Goal: Ask a question

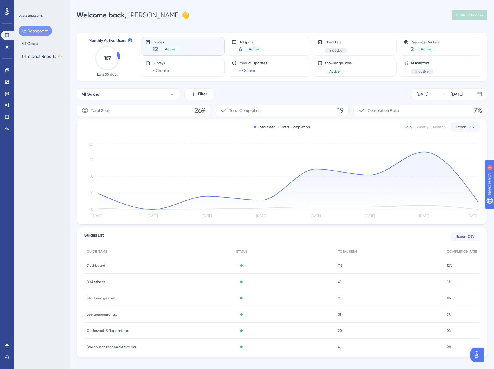
click at [477, 355] on img "Open AI Assistant Launcher" at bounding box center [477, 354] width 10 height 10
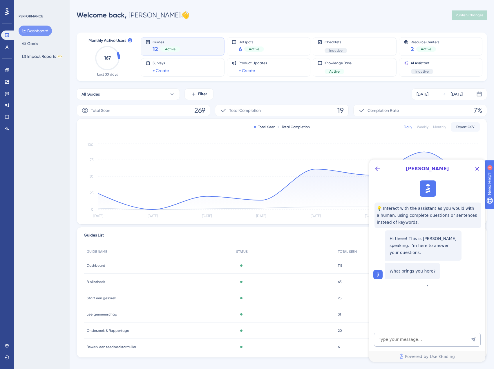
scroll to position [7, 0]
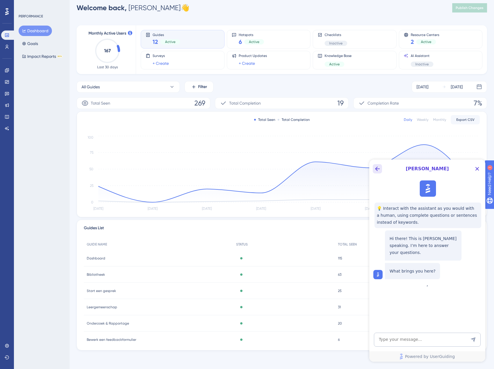
click at [375, 170] on icon "Back Button" at bounding box center [377, 168] width 7 height 7
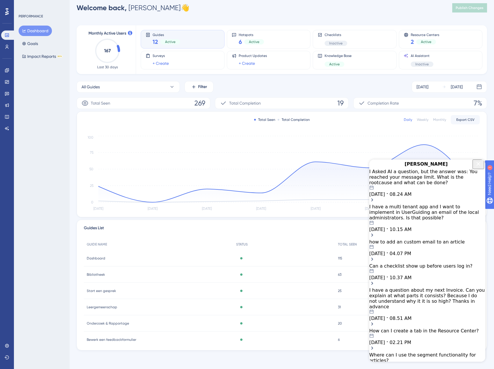
scroll to position [0, 0]
click at [442, 214] on div "I have a multi tenant app and I want to implement in UserGuiding an email of th…" at bounding box center [427, 218] width 116 height 28
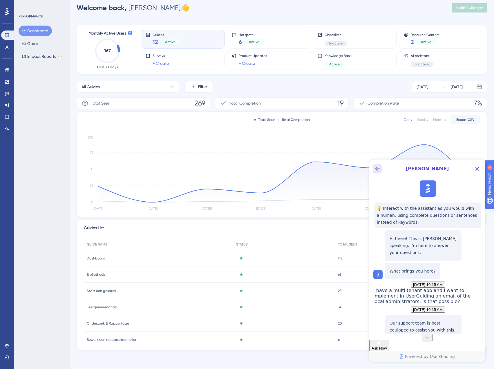
click at [375, 168] on icon "Back Button" at bounding box center [377, 168] width 7 height 7
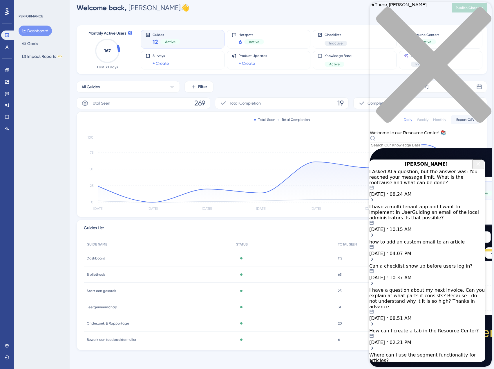
click at [337, 130] on div "Total Seen Total Completion Daily Weekly Monthly Export CSV [DATE] Aug [DATE] A…" at bounding box center [282, 163] width 410 height 105
click at [476, 167] on icon "Close Button" at bounding box center [478, 163] width 7 height 7
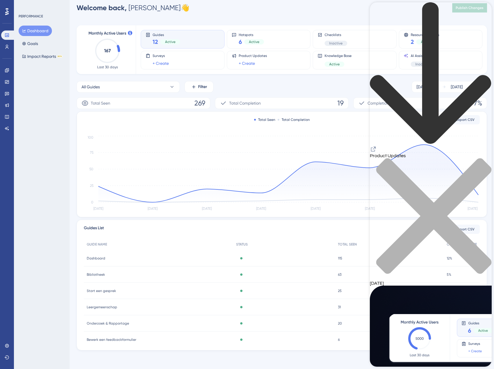
click at [376, 147] on icon "Resource Center Header" at bounding box center [373, 149] width 5 height 5
click at [377, 145] on icon "Resource Center Header" at bounding box center [373, 148] width 7 height 7
click at [481, 158] on icon "close resource center" at bounding box center [431, 219] width 122 height 122
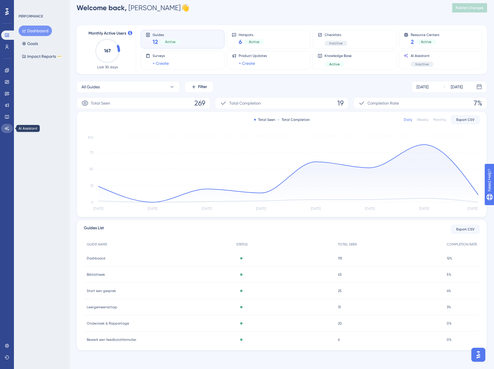
click at [7, 128] on icon at bounding box center [7, 128] width 4 height 4
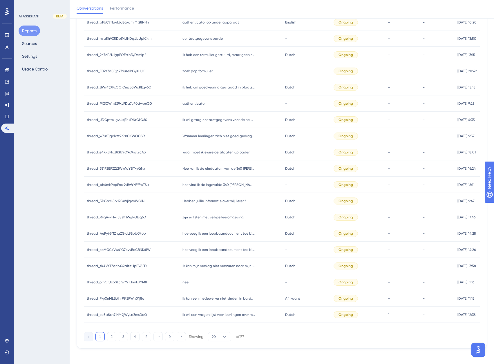
scroll to position [102, 0]
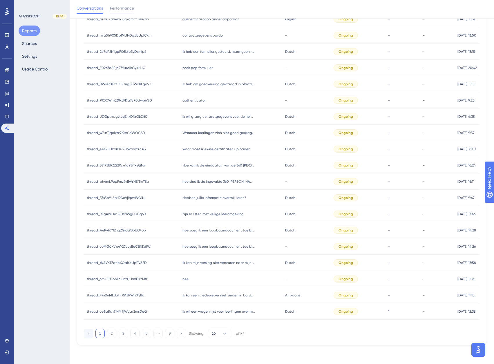
click at [480, 351] on img "Open AI Assistant Launcher" at bounding box center [478, 350] width 10 height 10
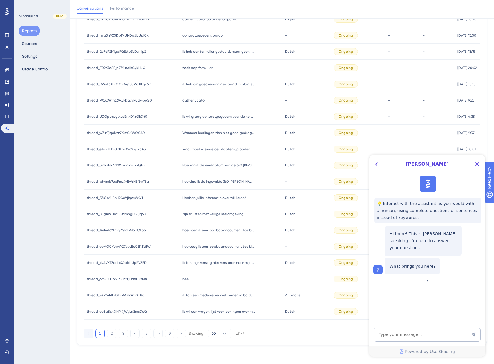
scroll to position [0, 0]
click at [432, 335] on textarea "AI Assistant Text Input" at bounding box center [427, 335] width 107 height 14
click at [131, 10] on span "Performance" at bounding box center [122, 8] width 24 height 7
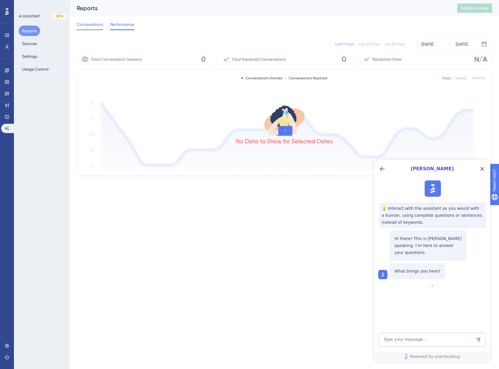
click at [88, 26] on span "Conversations" at bounding box center [90, 24] width 26 height 7
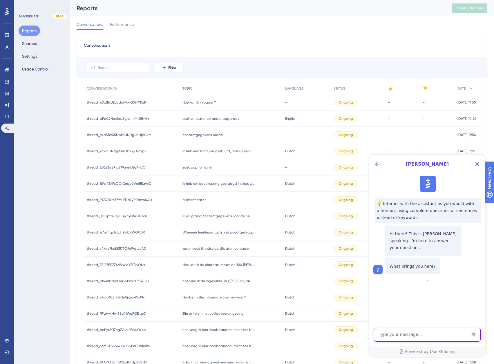
click at [421, 333] on textarea "AI Assistant Text Input" at bounding box center [427, 335] width 107 height 14
type textarea "Can I speak to a person?"
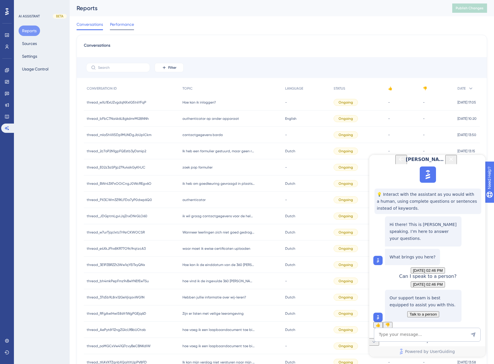
scroll to position [45, 0]
click at [428, 312] on span "Talk to a person" at bounding box center [423, 314] width 27 height 4
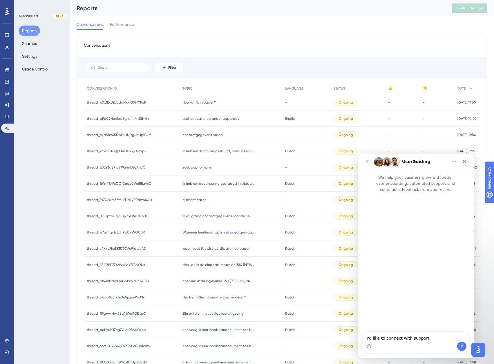
scroll to position [0, 0]
drag, startPoint x: 431, startPoint y: 337, endPoint x: 712, endPoint y: 483, distance: 316.5
click html "UserGuiding We help your business grow with better user onboarding, automated s…"
type textarea "Is there already an answer from the technical team about my AI?"
